Goal: Information Seeking & Learning: Learn about a topic

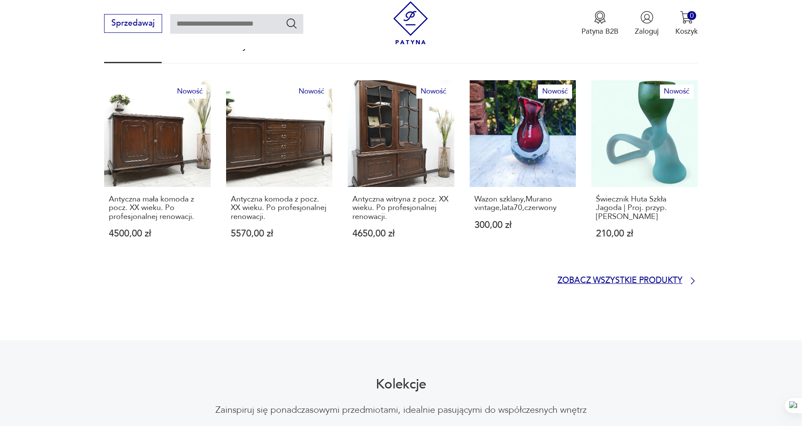
click at [616, 277] on p "Zobacz wszystkie produkty" at bounding box center [619, 280] width 125 height 7
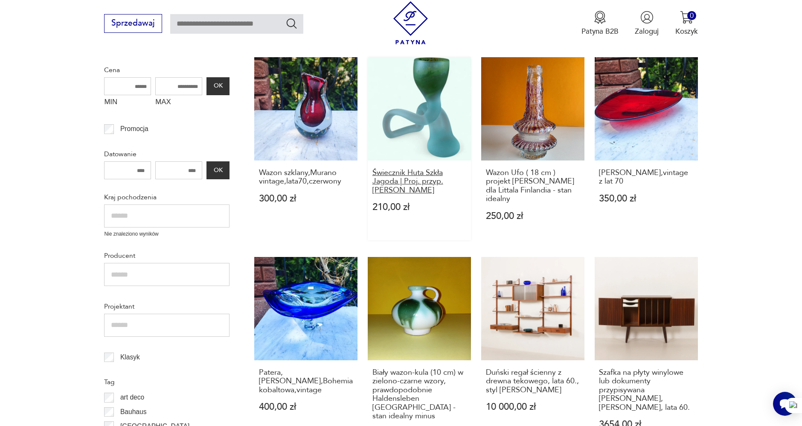
click at [406, 186] on h3 "Świecznik Huta Szkła Jagoda | Proj. przyp. [PERSON_NAME]" at bounding box center [419, 181] width 94 height 26
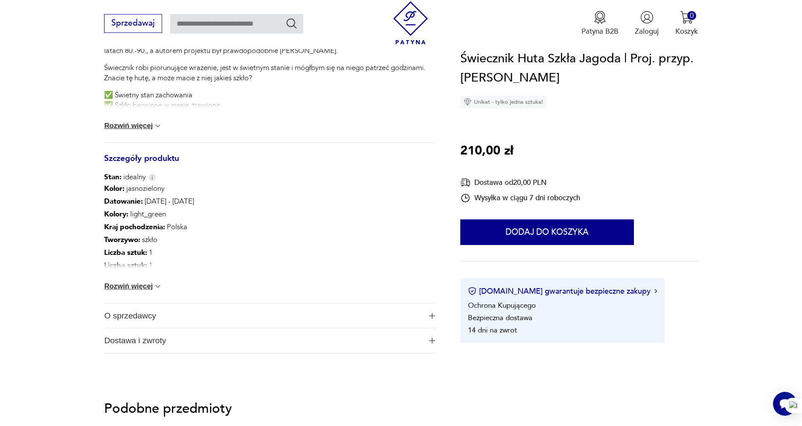
scroll to position [569, 0]
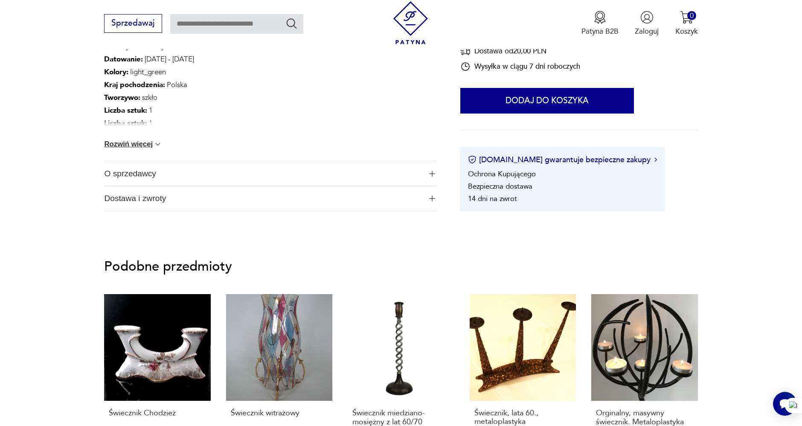
click at [151, 176] on span "O sprzedawcy" at bounding box center [262, 173] width 317 height 25
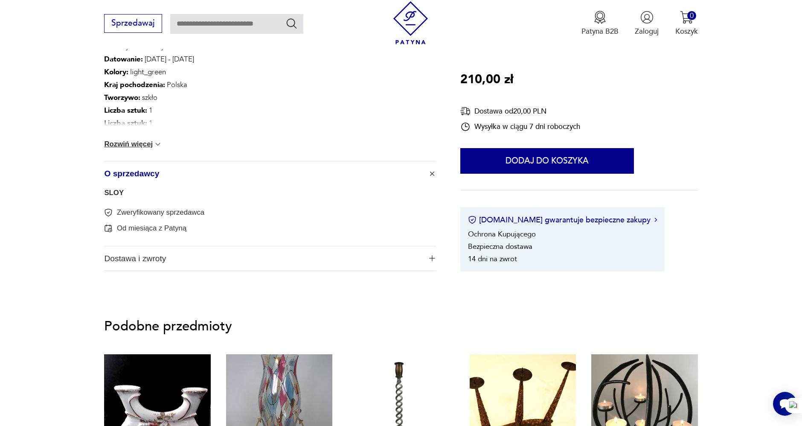
click at [115, 191] on link "SLOY" at bounding box center [114, 193] width 20 height 8
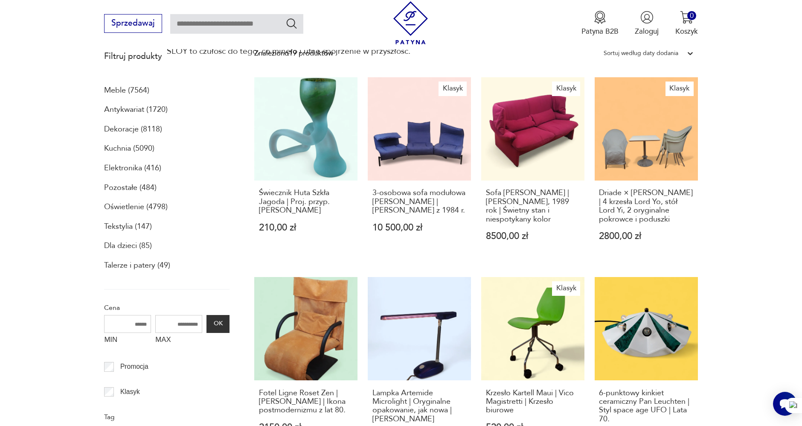
scroll to position [323, 0]
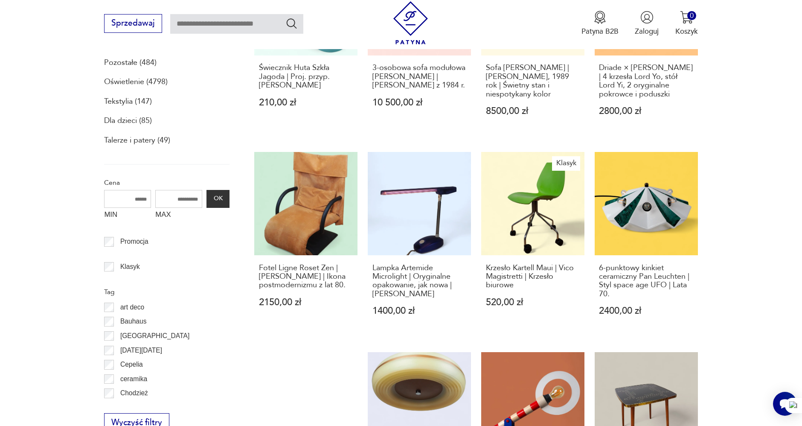
scroll to position [465, 0]
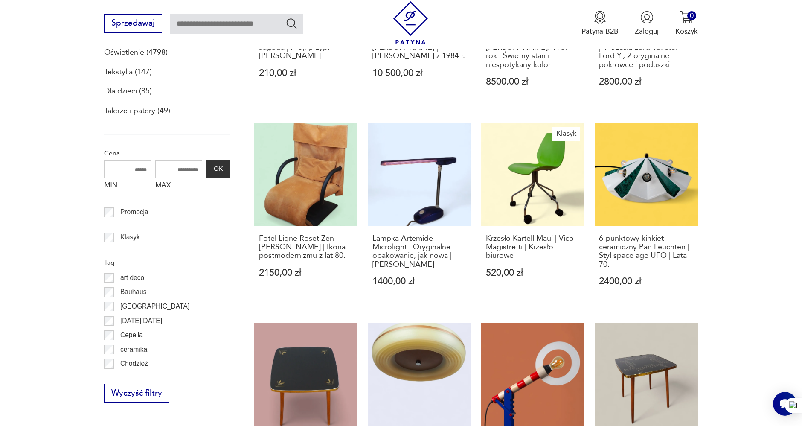
click at [737, 177] on section "Filtruj produkty Meble (7564) Antykwariat (1720) Dekoracje (8118) Kuchnia (5090…" at bounding box center [401, 358] width 802 height 935
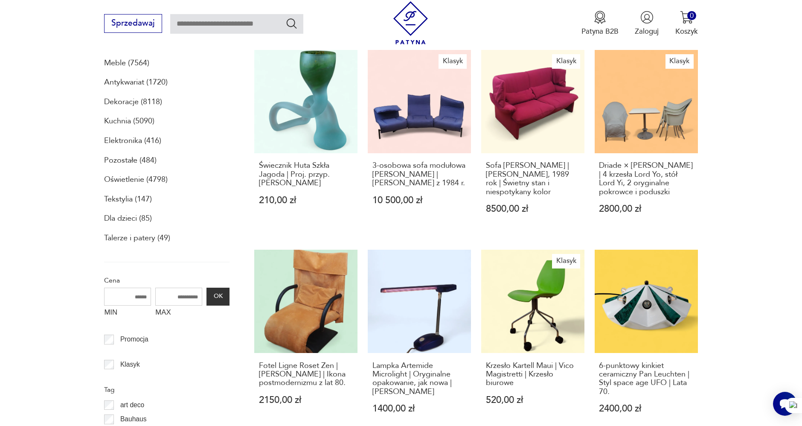
scroll to position [323, 0]
